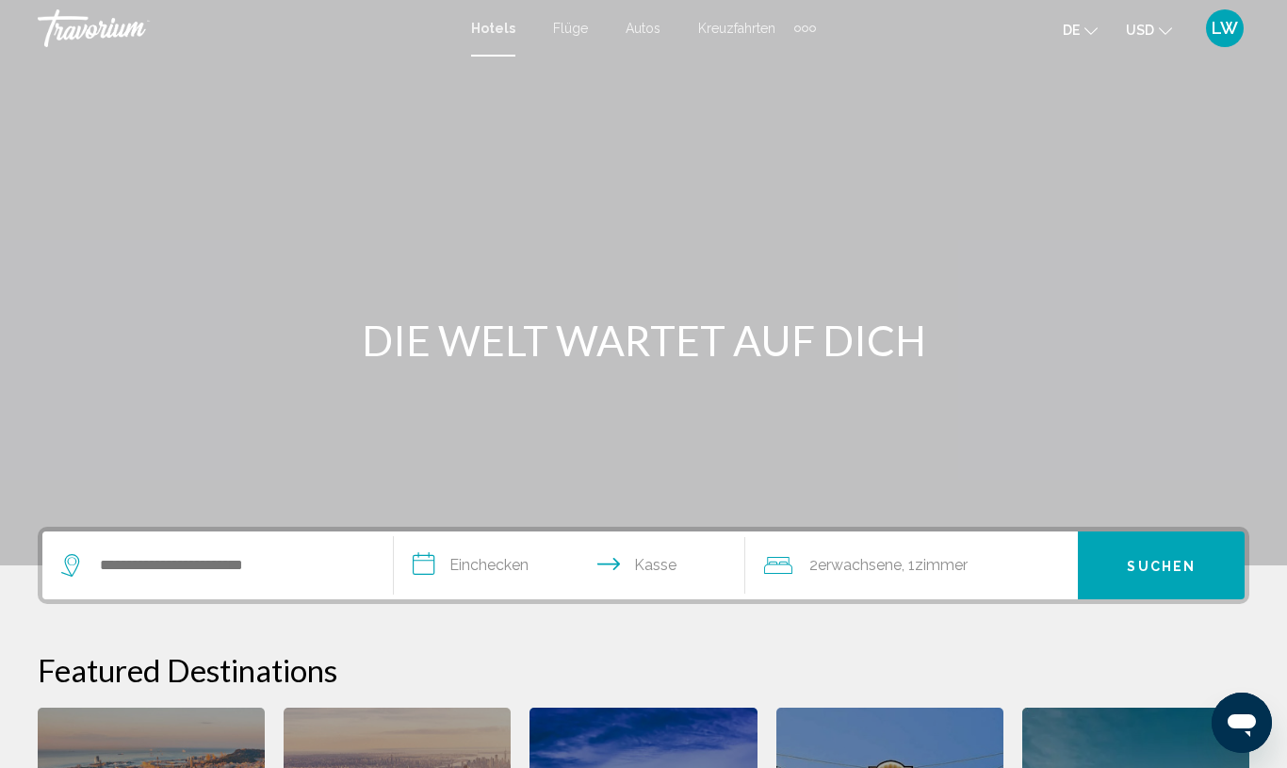
click at [1094, 37] on button "de Englisch Spanisch Deutsch Italienisch Português Russisch" at bounding box center [1080, 29] width 35 height 27
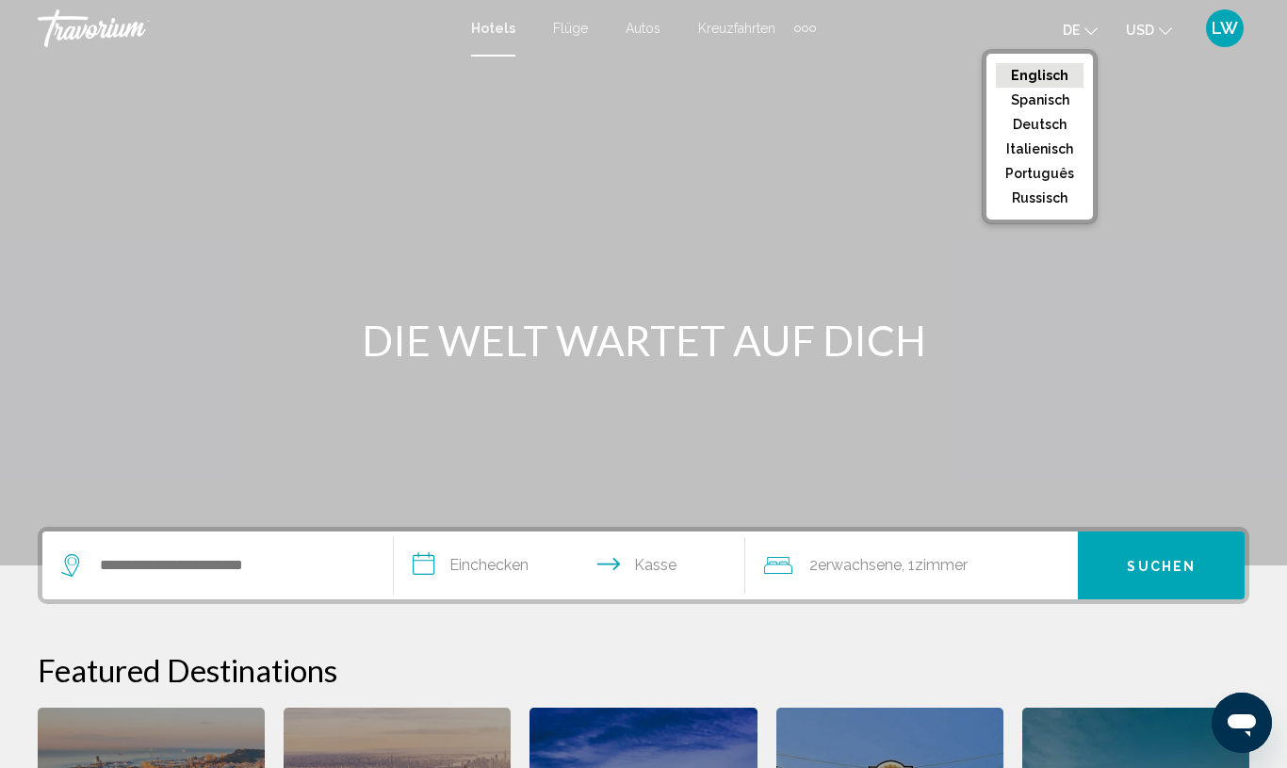
click at [1051, 131] on font "Deutsch" at bounding box center [1040, 124] width 54 height 15
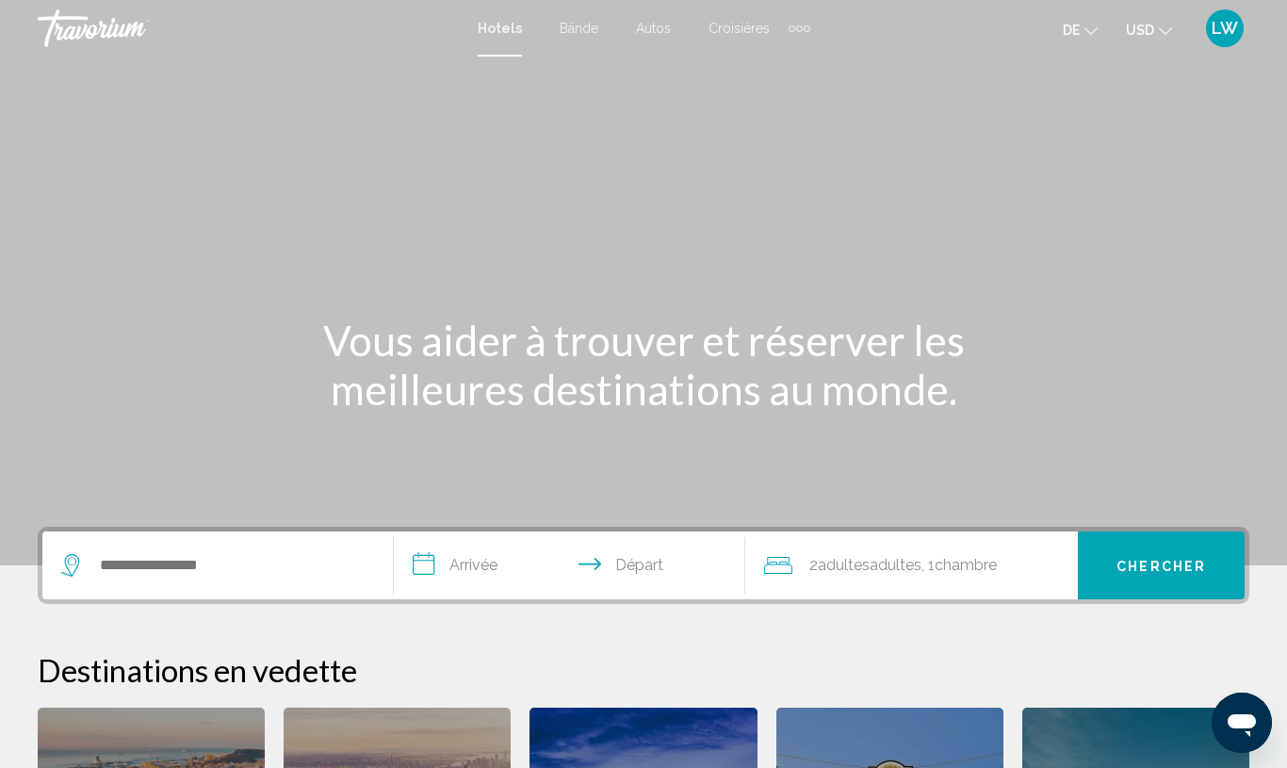
click at [1163, 35] on button "USD USD ($) MXN (Mex$) CAD (Can$) GBP (£) EUR (€) AUD (A$) NZD (NZ$) CNY (CN¥)" at bounding box center [1149, 29] width 46 height 27
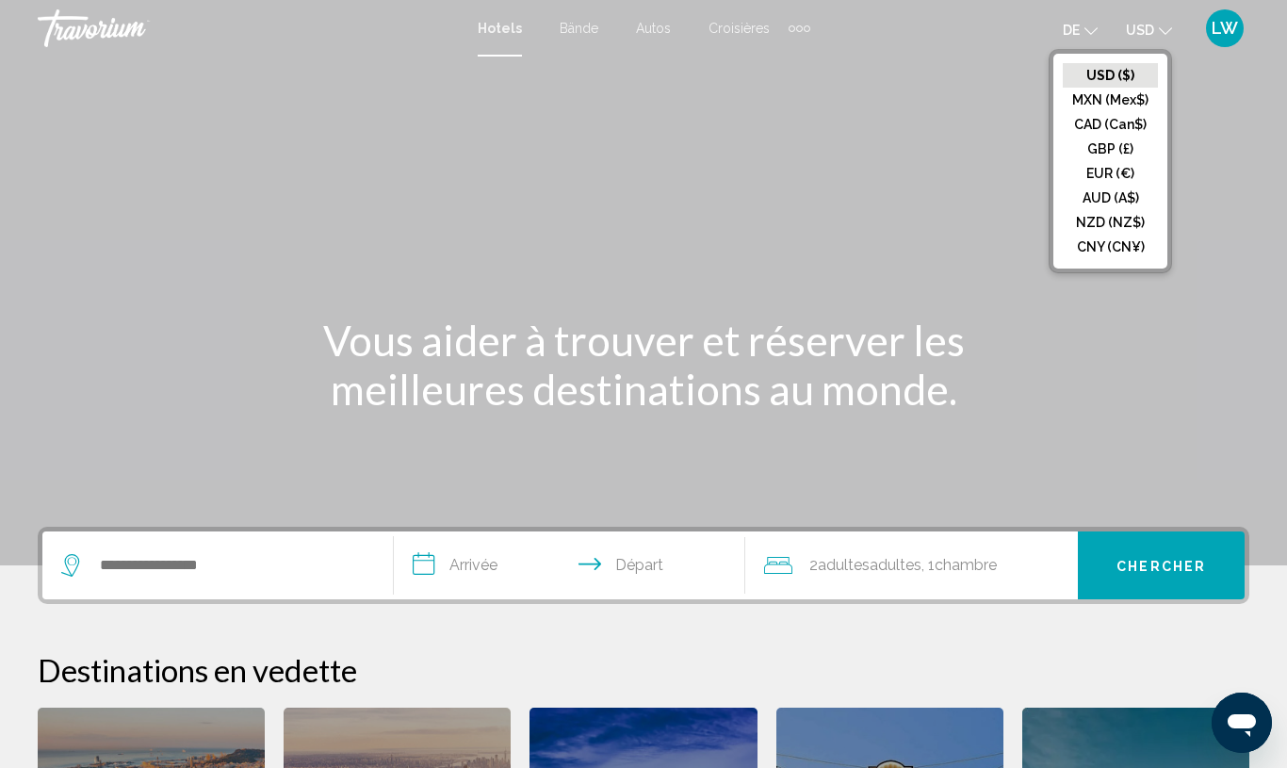
click at [1124, 168] on button "EUR (€)" at bounding box center [1110, 173] width 95 height 25
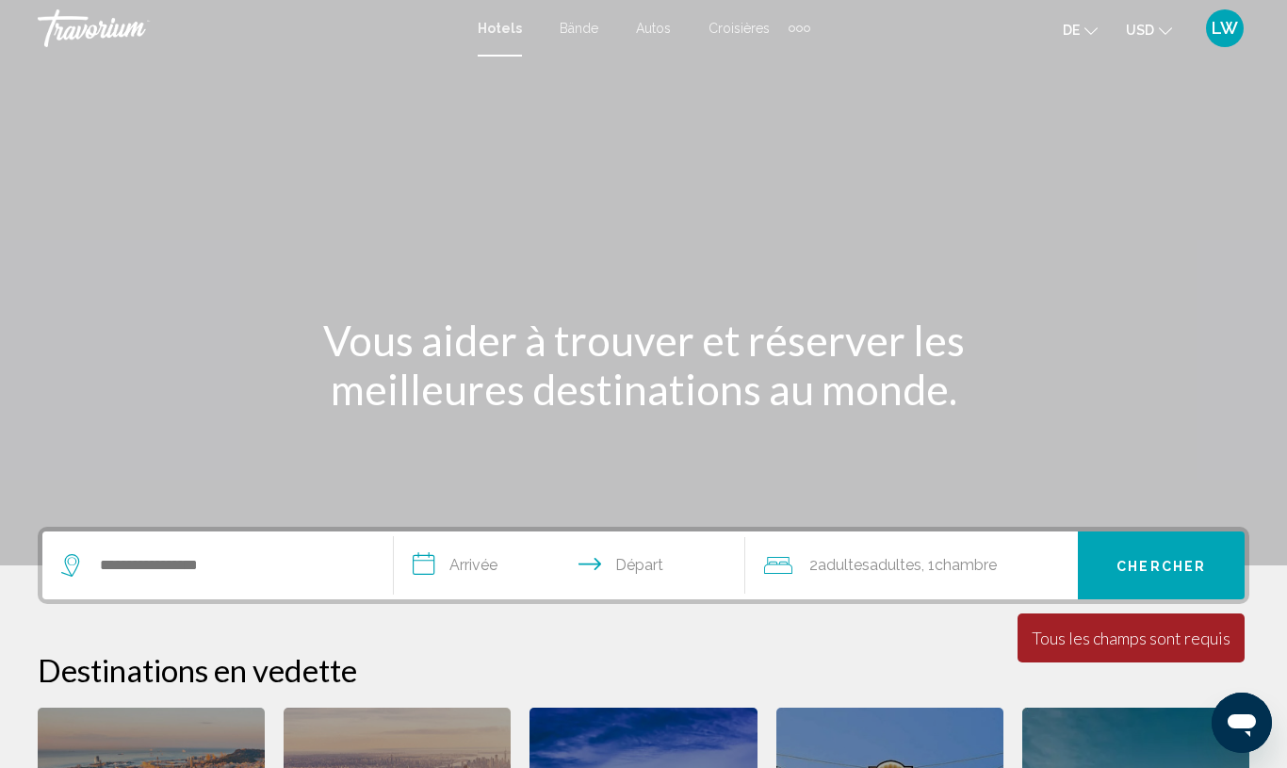
click at [1223, 32] on font "LW" at bounding box center [1225, 28] width 26 height 20
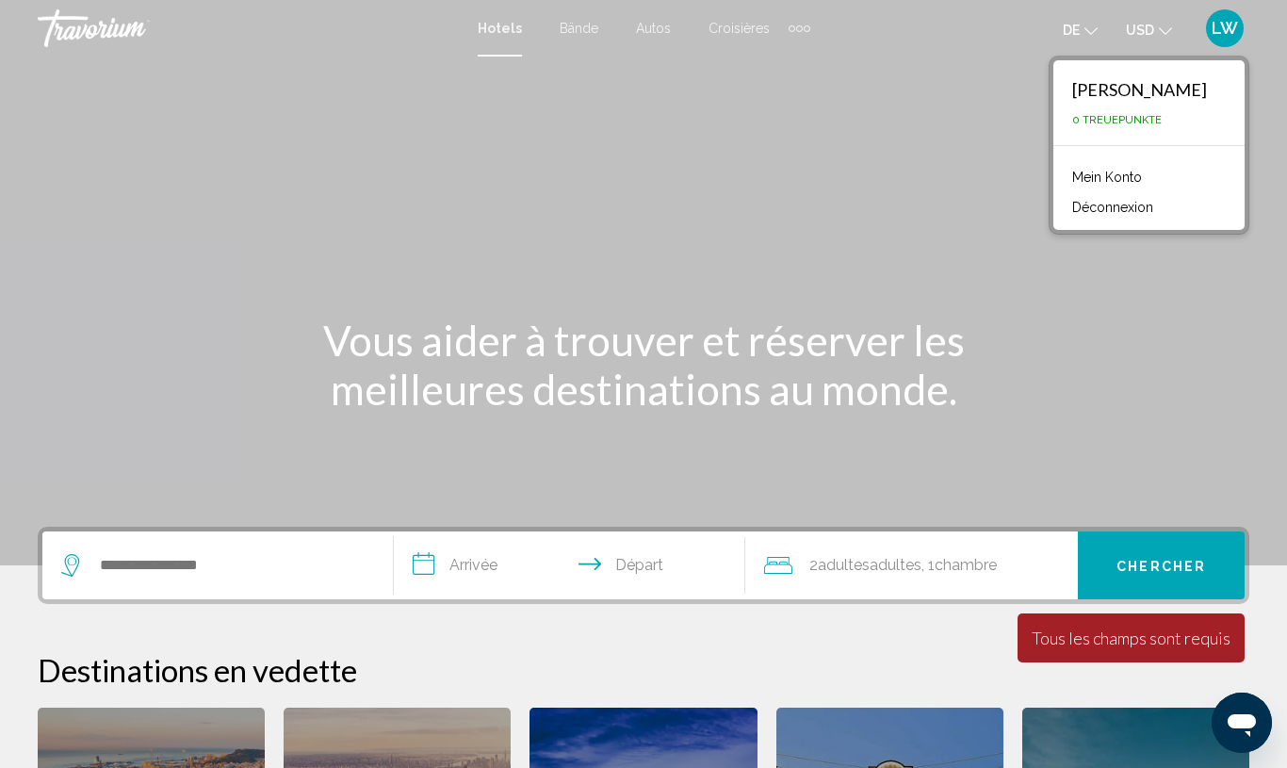
click at [1142, 181] on font "Mein Konto" at bounding box center [1107, 177] width 70 height 15
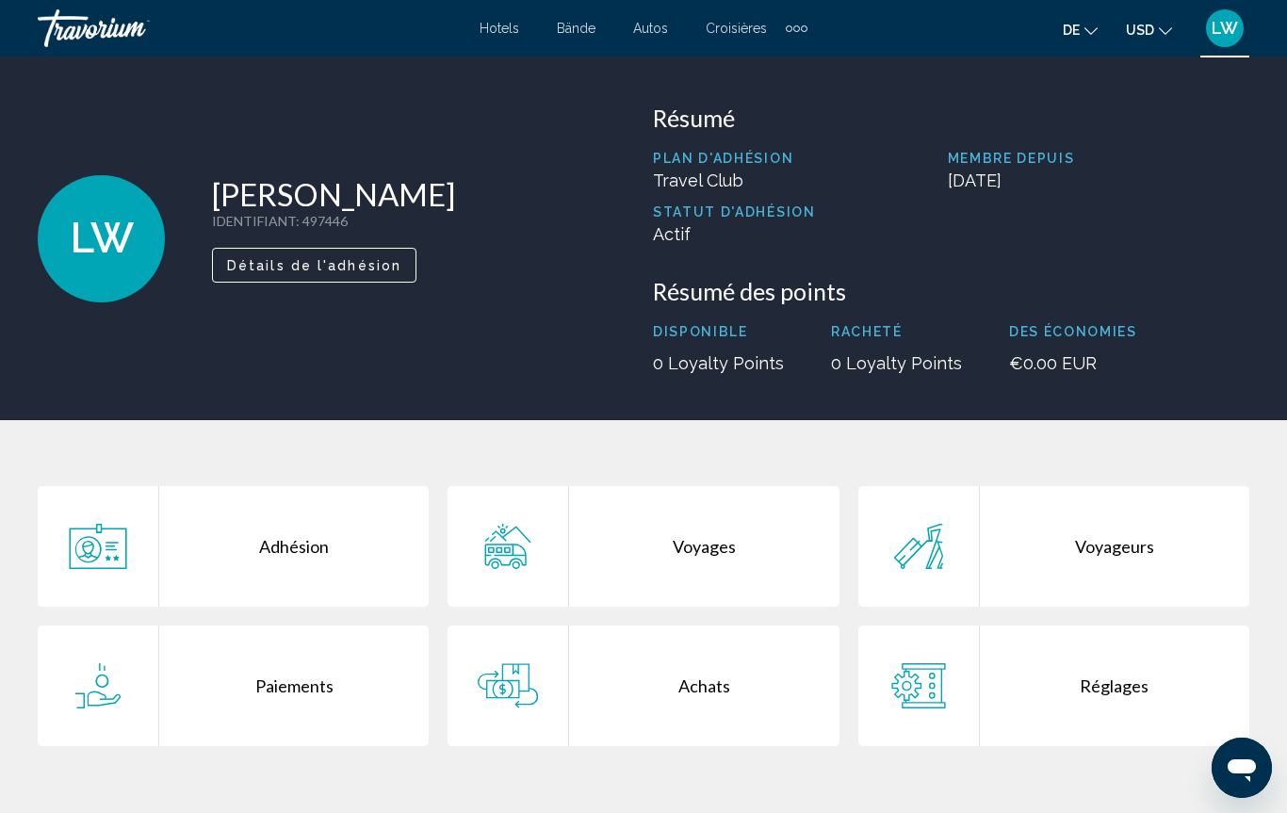
click at [275, 555] on div "Adhésion" at bounding box center [294, 546] width 270 height 121
